Goal: Check status

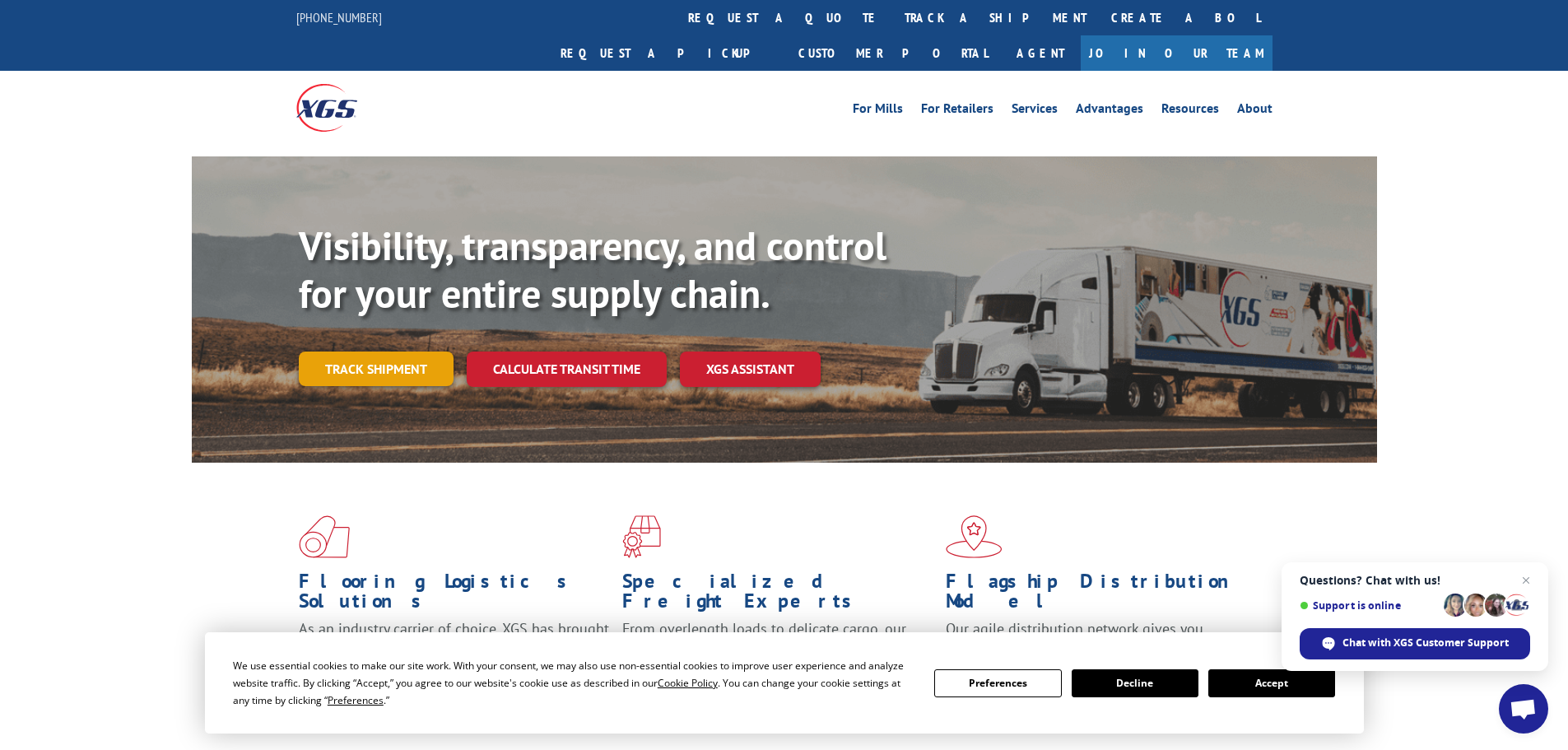
click at [411, 352] on link "Track shipment" at bounding box center [376, 369] width 155 height 35
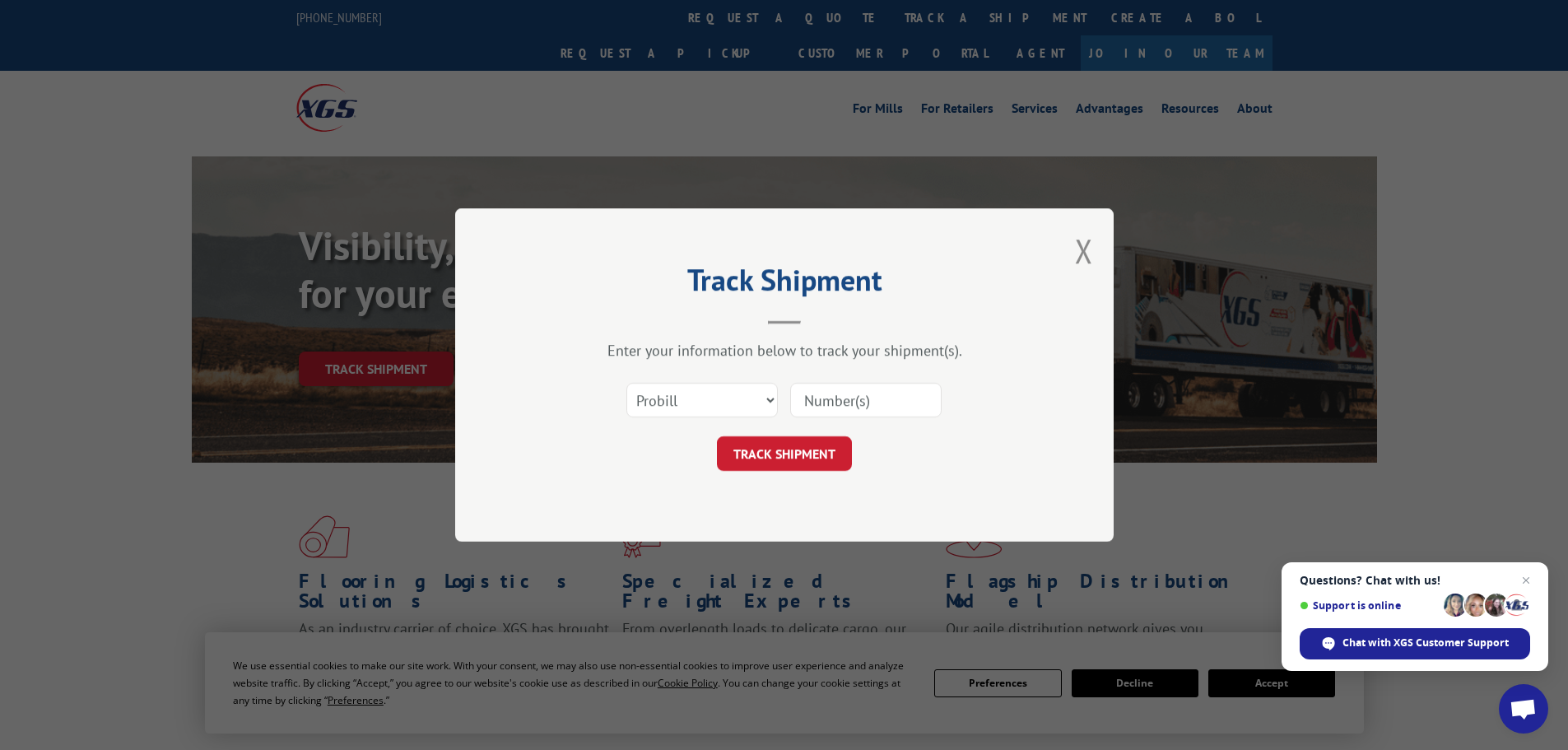
click at [860, 409] on input at bounding box center [866, 400] width 152 height 35
type input "2874041"
click at [794, 452] on button "TRACK SHIPMENT" at bounding box center [784, 454] width 135 height 35
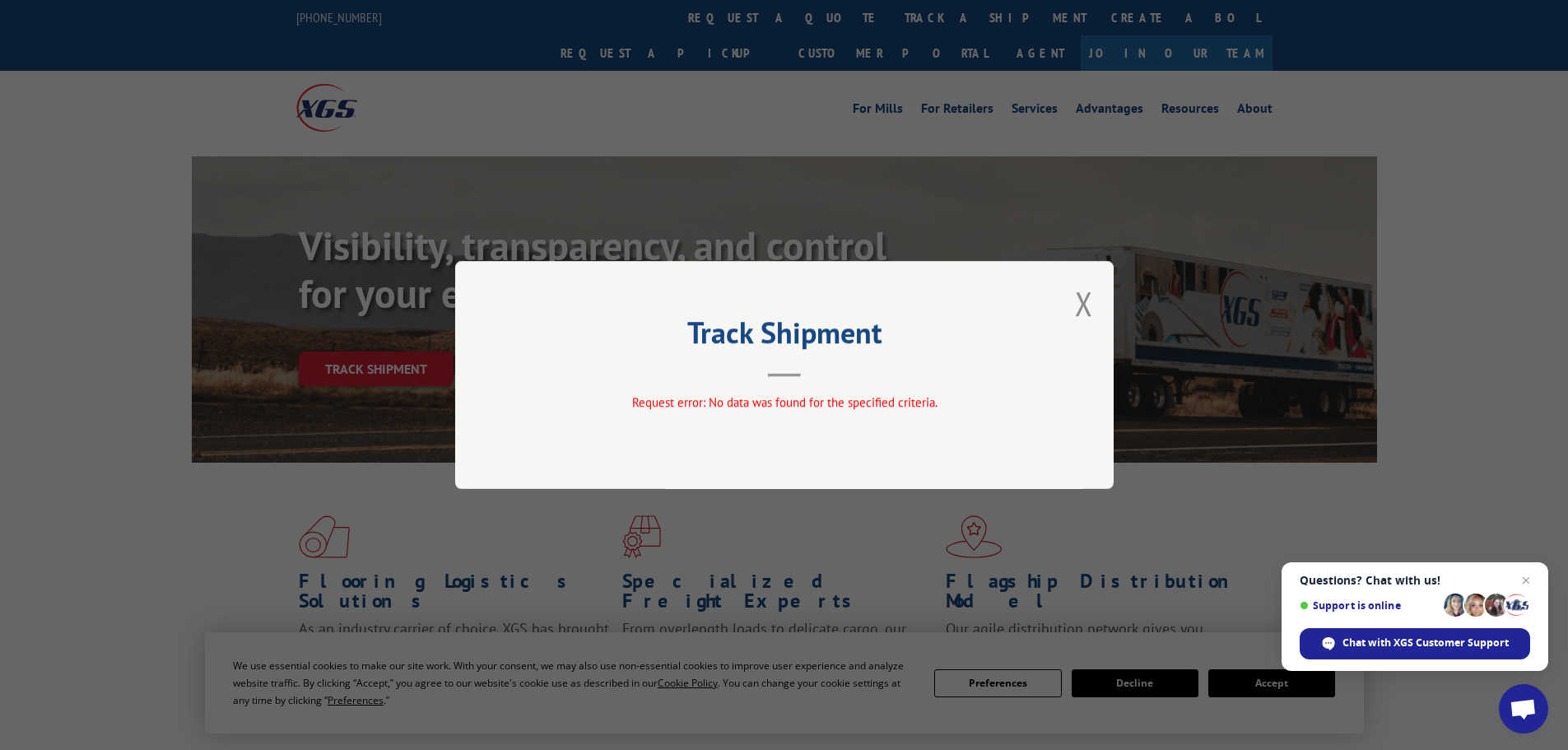
click at [1073, 300] on div "Track Shipment Request error: No data was found for the specified criteria." at bounding box center [784, 375] width 659 height 228
click at [1081, 309] on button "Close modal" at bounding box center [1084, 303] width 18 height 43
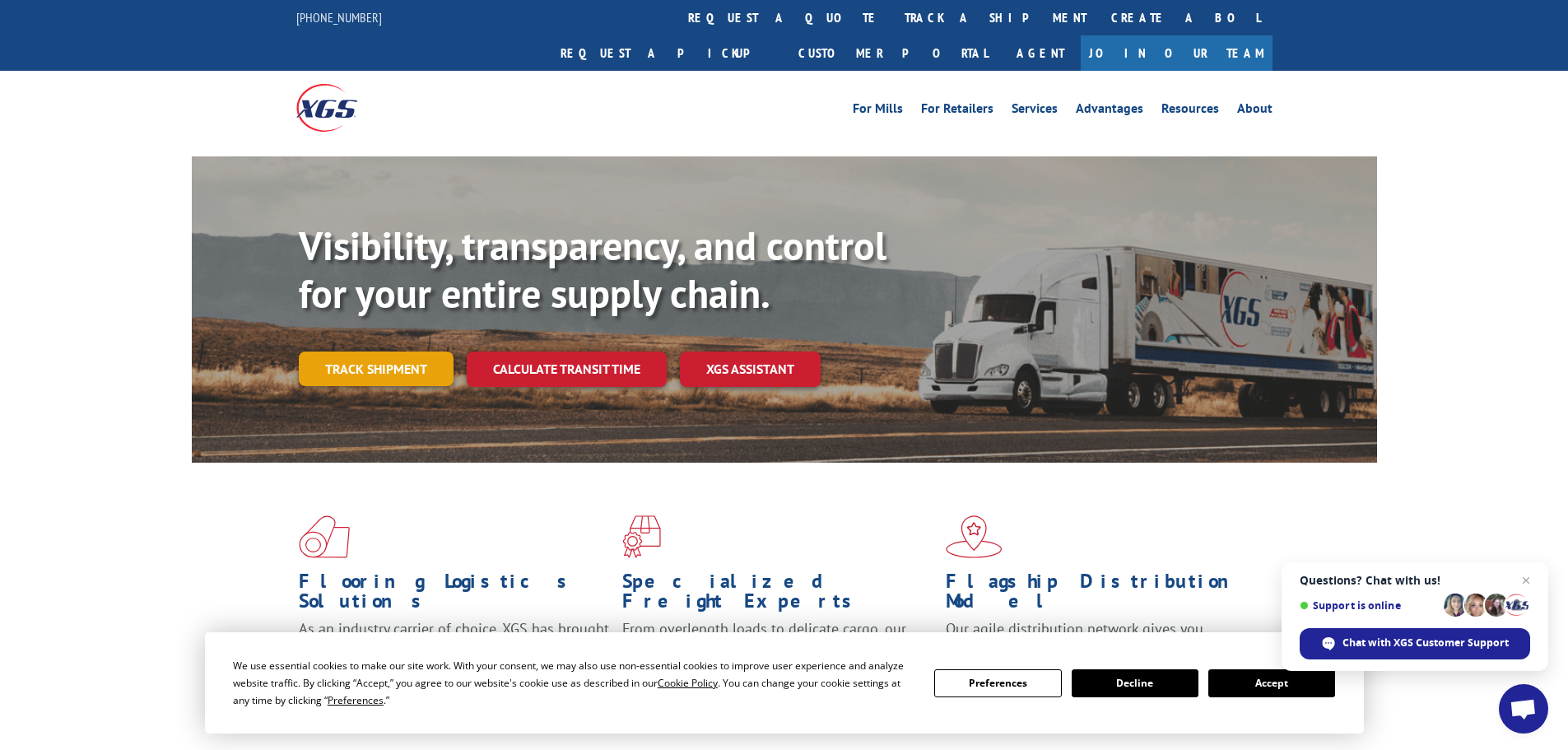
click at [372, 352] on link "Track shipment" at bounding box center [376, 369] width 155 height 35
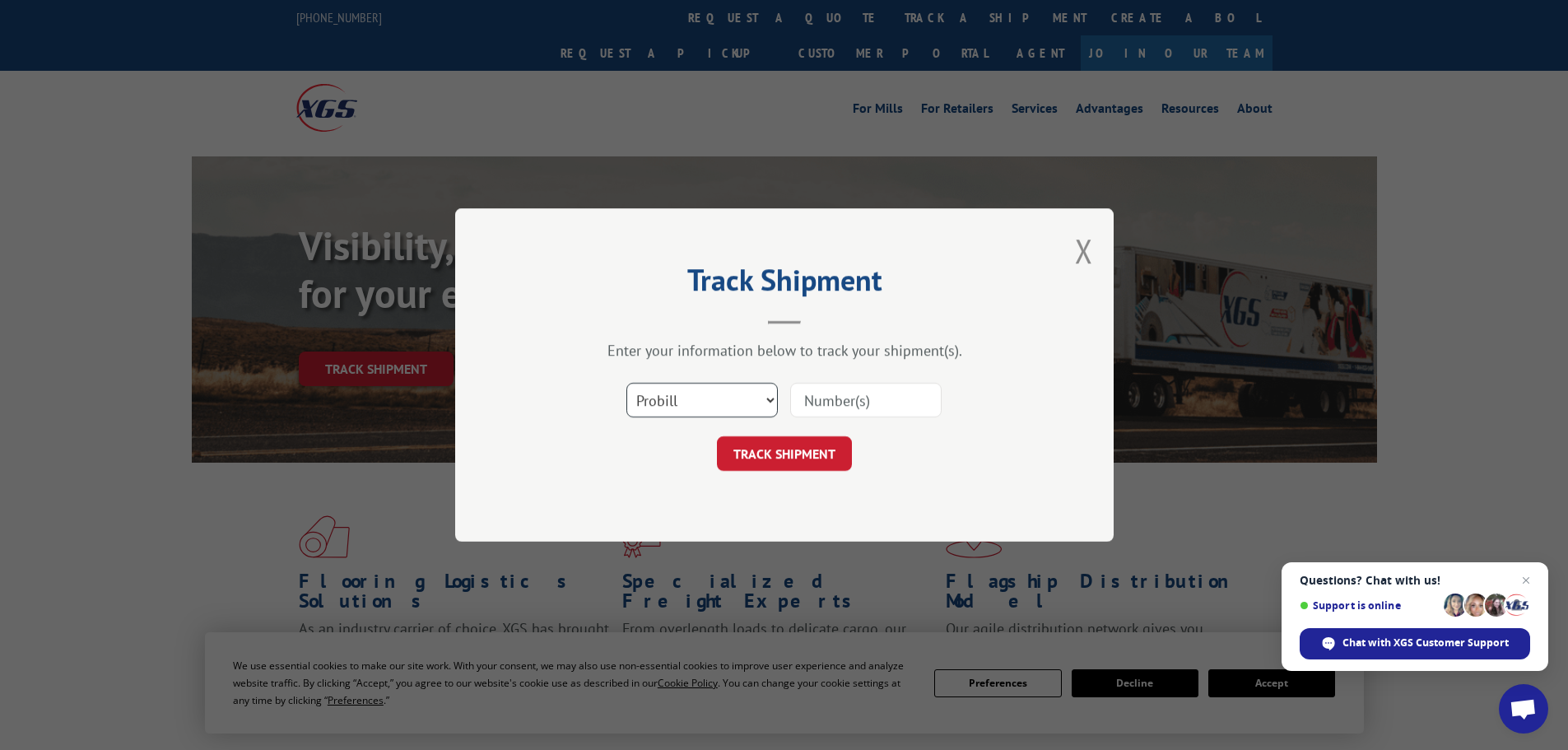
click at [764, 402] on select "Select category... Probill BOL PO" at bounding box center [701, 400] width 152 height 35
select select "bol"
click at [626, 383] on select "Select category... Probill BOL PO" at bounding box center [701, 400] width 152 height 35
click at [862, 408] on input at bounding box center [866, 400] width 152 height 35
type input "2874041"
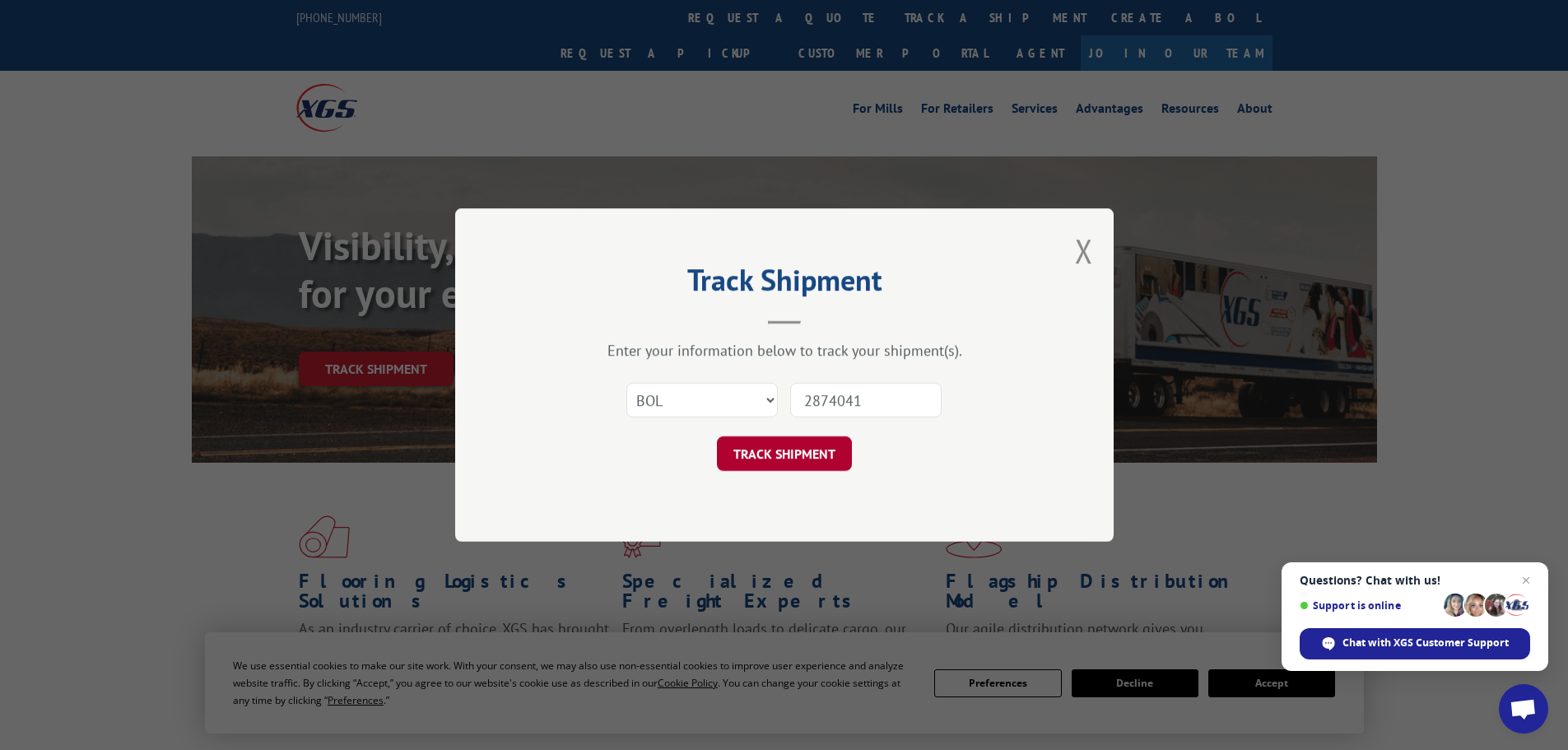
click at [801, 454] on button "TRACK SHIPMENT" at bounding box center [784, 454] width 135 height 35
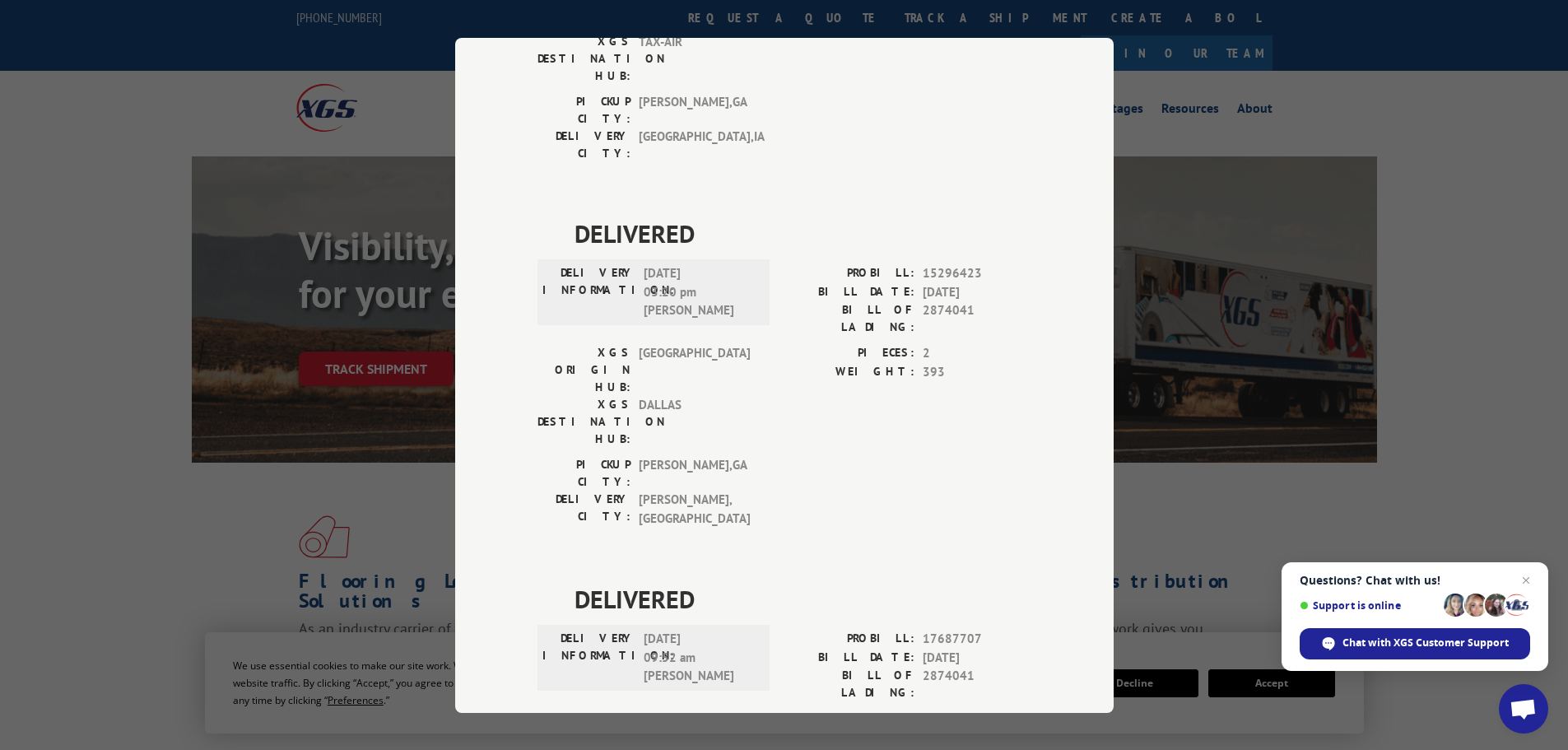
scroll to position [336, 0]
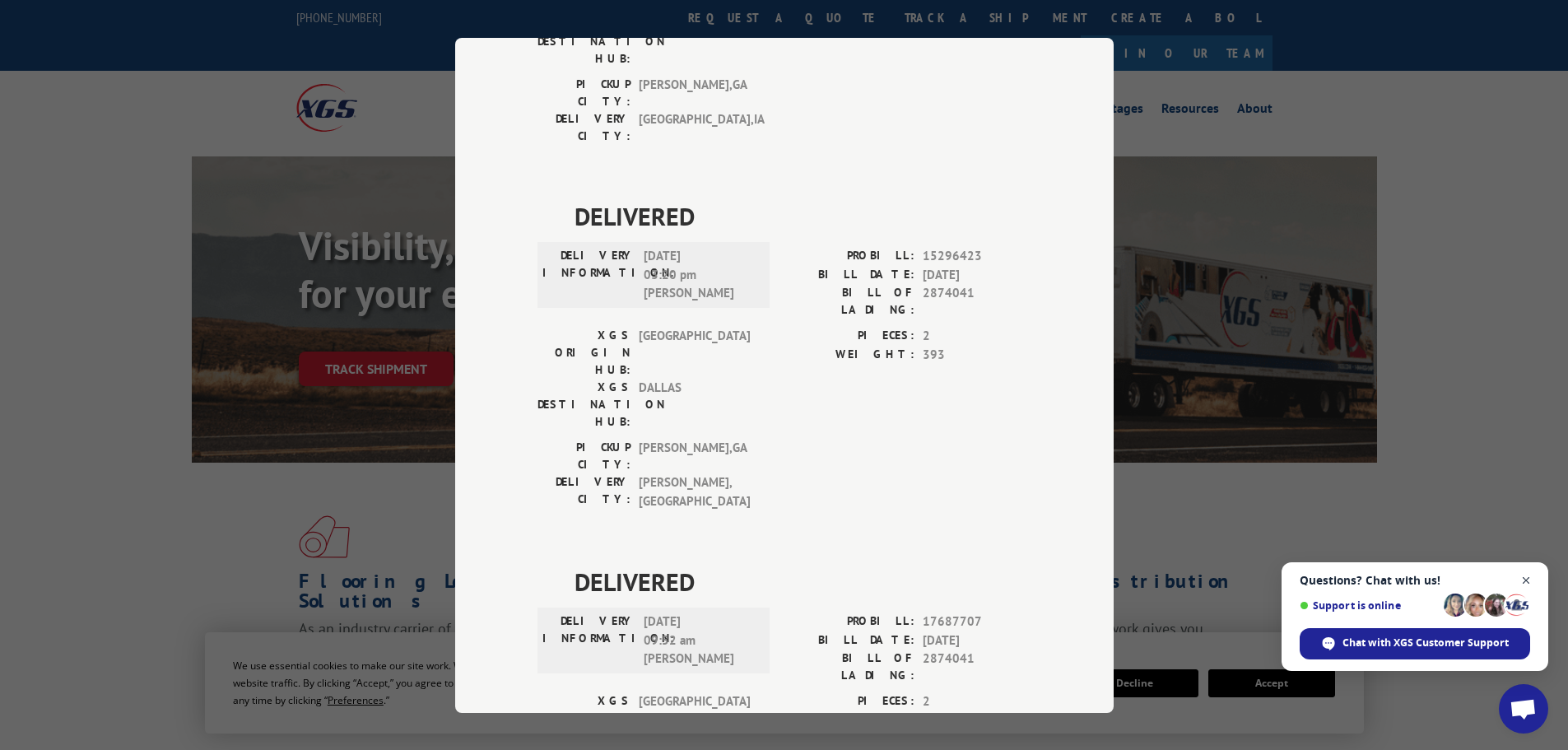
click at [1527, 577] on span "Close chat" at bounding box center [1526, 581] width 20 height 20
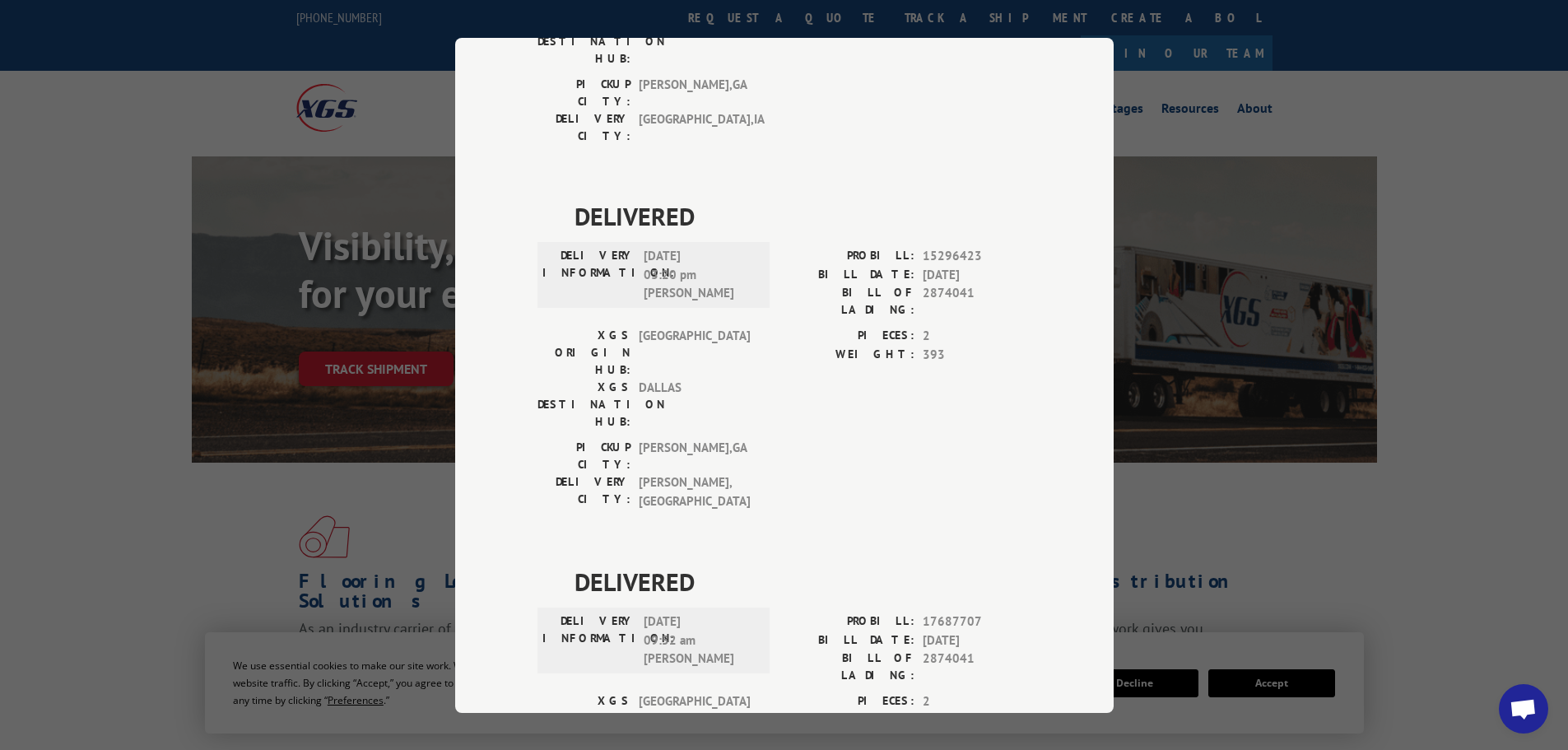
drag, startPoint x: 209, startPoint y: 488, endPoint x: 216, endPoint y: 459, distance: 29.8
click at [209, 488] on div "Track Shipment DELIVERED DELIVERY INFORMATION: [DATE] 12:30 pm SEE POD PROBILL:…" at bounding box center [784, 375] width 1568 height 750
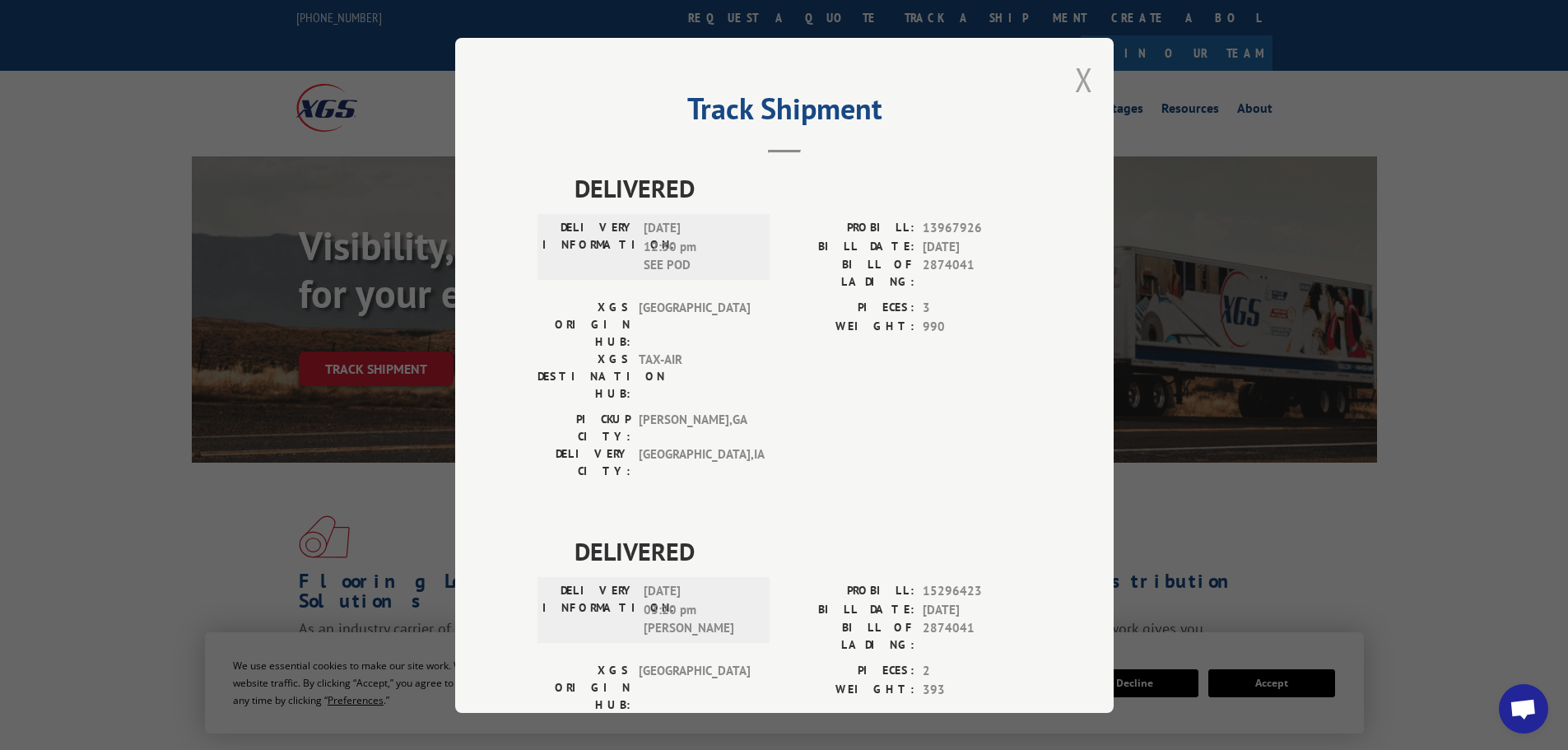
scroll to position [0, 0]
click at [1075, 86] on button "Close modal" at bounding box center [1084, 80] width 18 height 43
